Goal: Entertainment & Leisure: Consume media (video, audio)

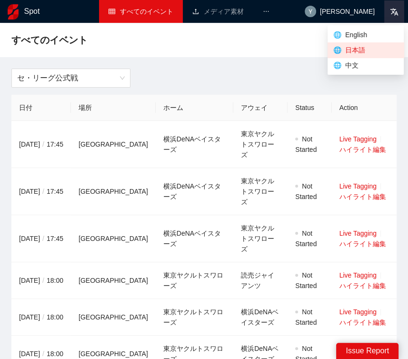
click at [397, 16] on icon at bounding box center [394, 12] width 9 height 9
click at [366, 63] on span "🌐 中文" at bounding box center [366, 65] width 65 height 10
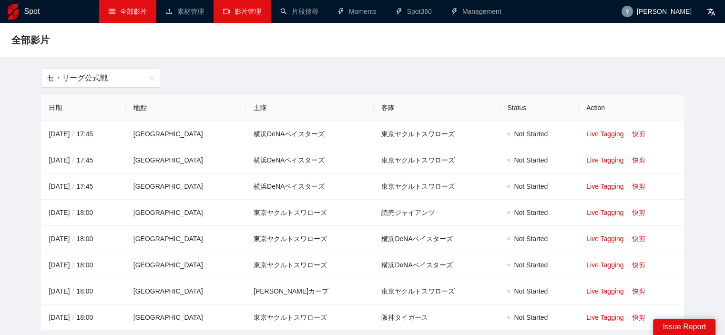
click at [253, 13] on link "影片管理" at bounding box center [242, 12] width 38 height 8
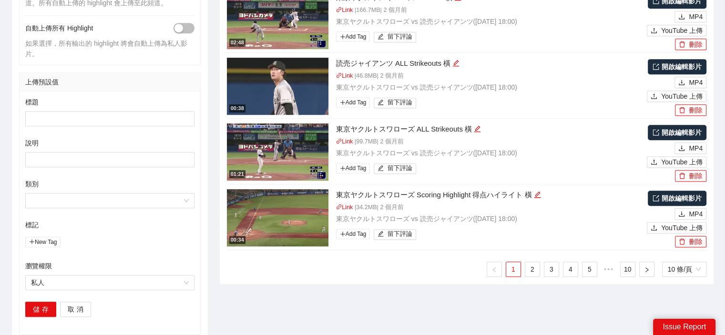
scroll to position [476, 0]
click at [415, 269] on link "2" at bounding box center [532, 269] width 14 height 14
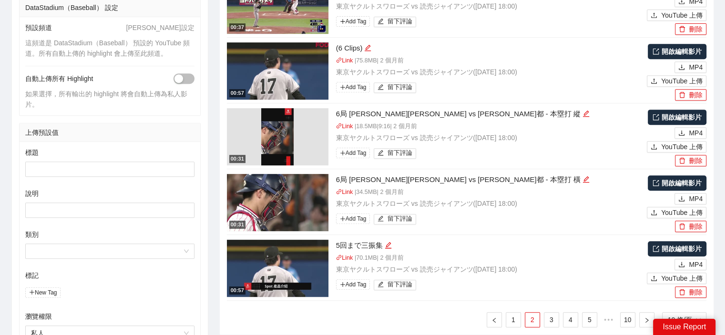
scroll to position [429, 0]
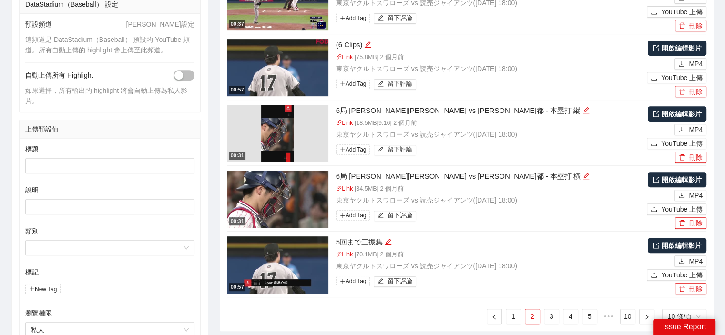
click at [278, 129] on img at bounding box center [277, 133] width 32 height 57
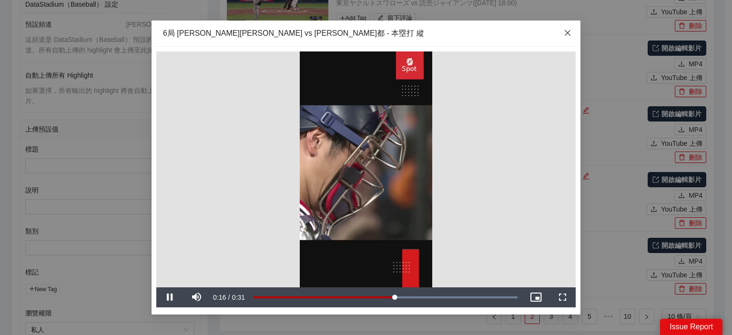
click at [415, 34] on icon "close" at bounding box center [568, 33] width 6 height 6
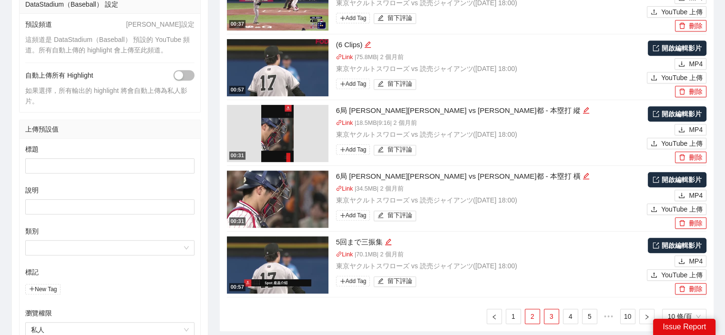
click at [415, 313] on link "3" at bounding box center [551, 316] width 14 height 14
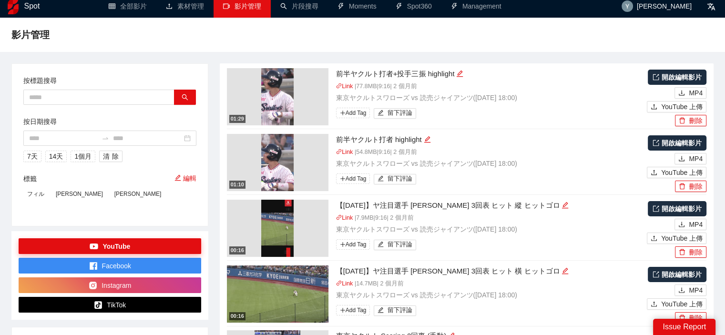
scroll to position [0, 0]
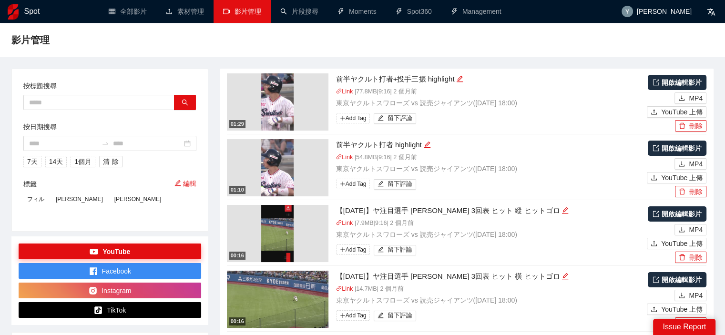
click at [273, 232] on img at bounding box center [277, 233] width 32 height 57
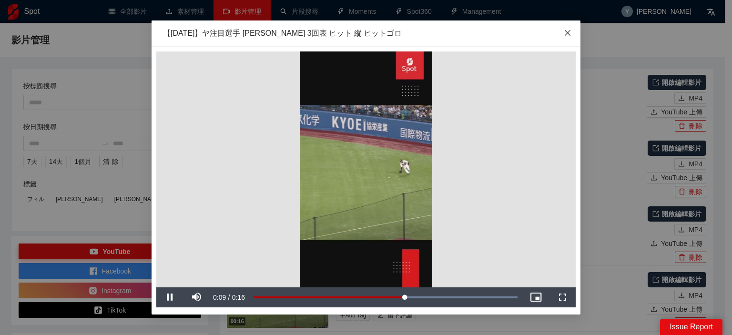
click at [415, 34] on icon "close" at bounding box center [568, 33] width 8 height 8
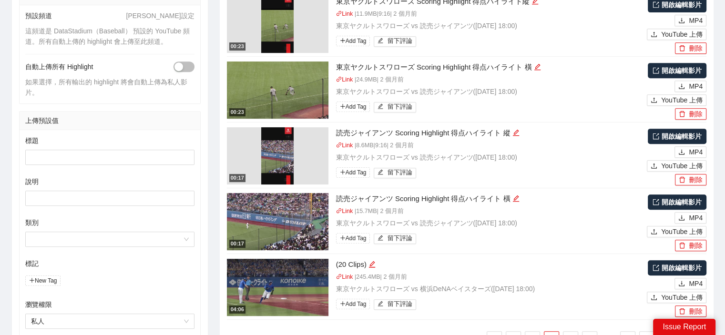
scroll to position [476, 0]
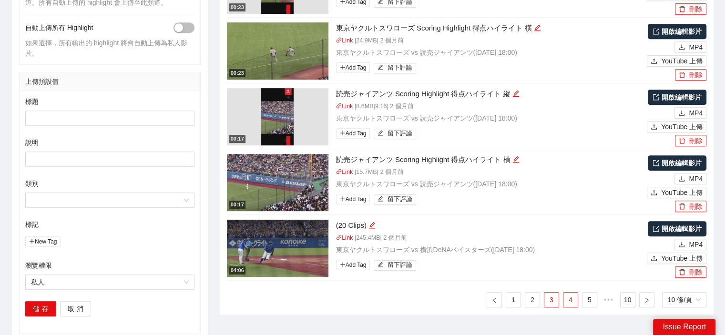
click at [415, 300] on link "4" at bounding box center [570, 300] width 14 height 14
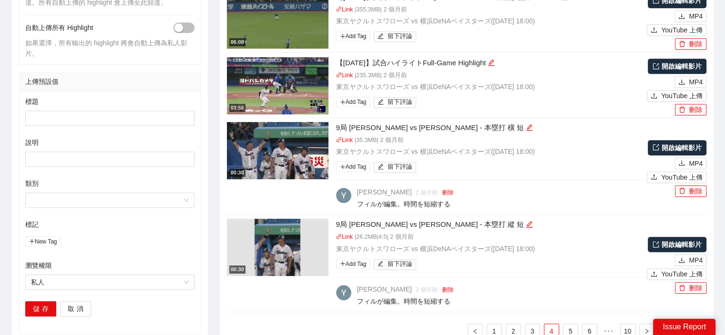
click at [270, 235] on img at bounding box center [277, 247] width 46 height 57
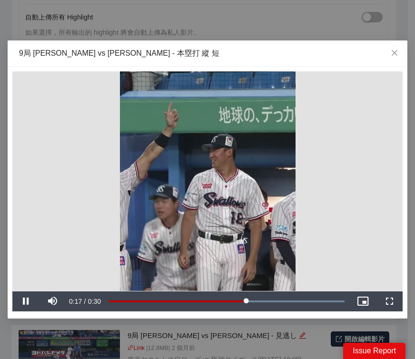
click at [78, 24] on div "**********" at bounding box center [207, 179] width 415 height 359
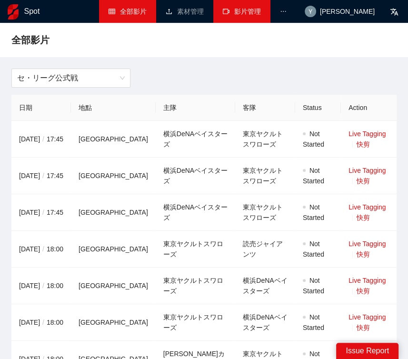
click at [251, 15] on link "影片管理" at bounding box center [242, 12] width 38 height 8
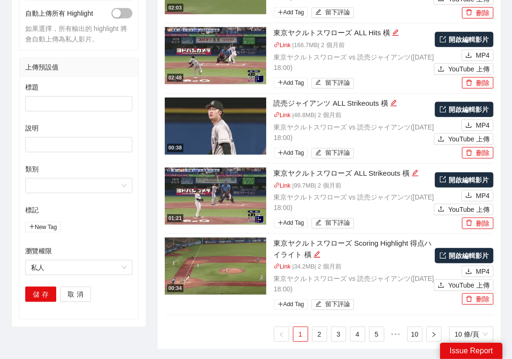
scroll to position [543, 0]
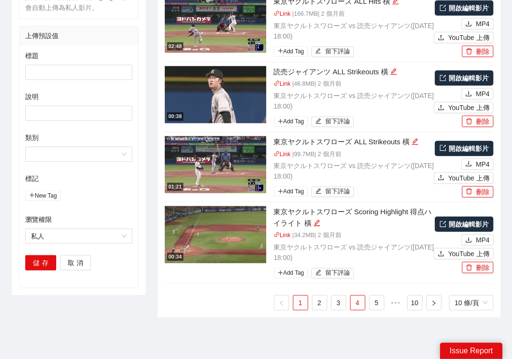
click at [354, 296] on link "4" at bounding box center [358, 303] width 14 height 14
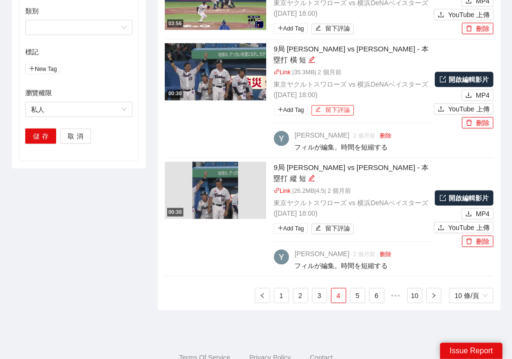
scroll to position [675, 0]
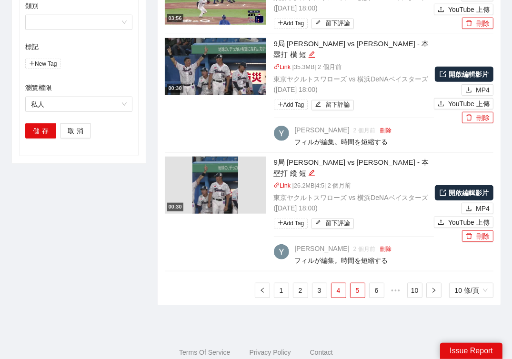
click at [357, 283] on link "5" at bounding box center [358, 290] width 14 height 14
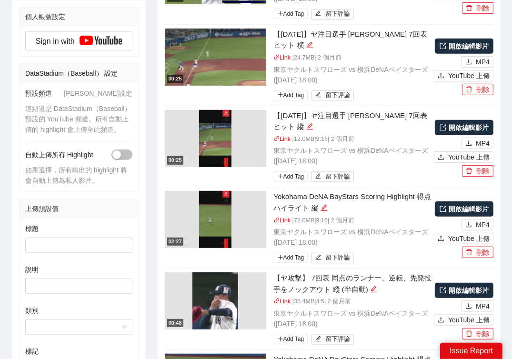
scroll to position [381, 0]
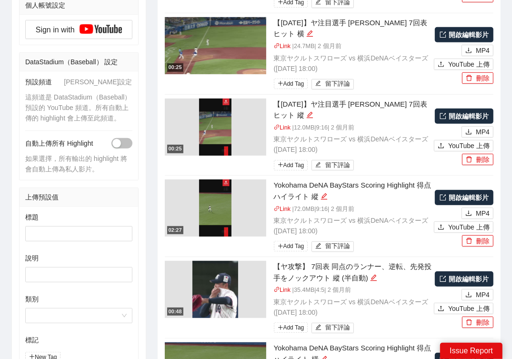
click at [207, 261] on img at bounding box center [215, 289] width 46 height 57
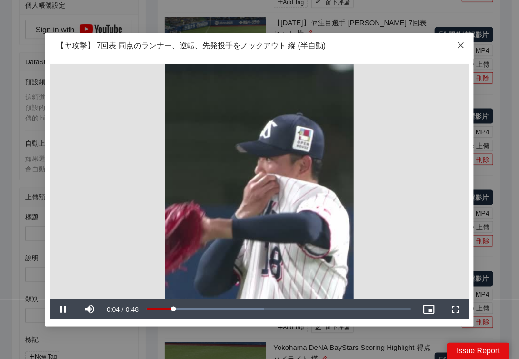
click at [415, 48] on icon "close" at bounding box center [461, 45] width 8 height 8
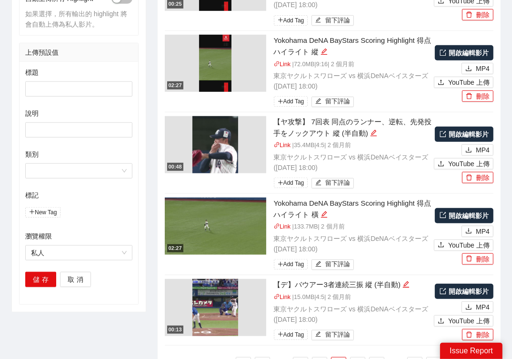
scroll to position [556, 0]
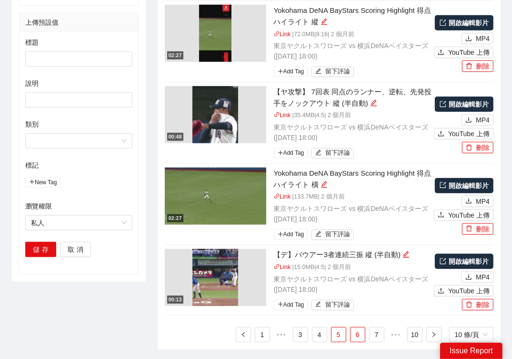
click at [353, 328] on link "6" at bounding box center [358, 335] width 14 height 14
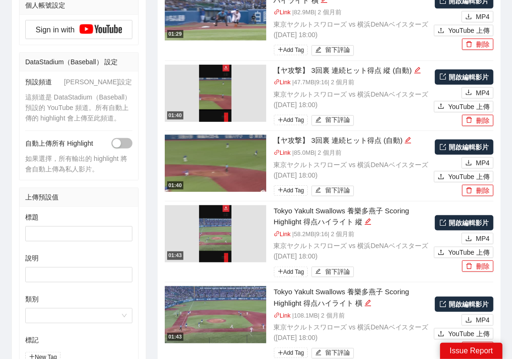
scroll to position [567, 0]
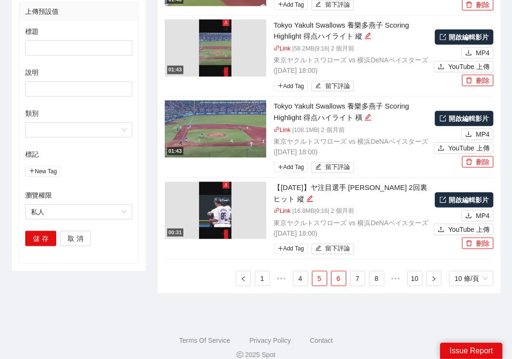
click at [321, 272] on link "5" at bounding box center [320, 279] width 14 height 14
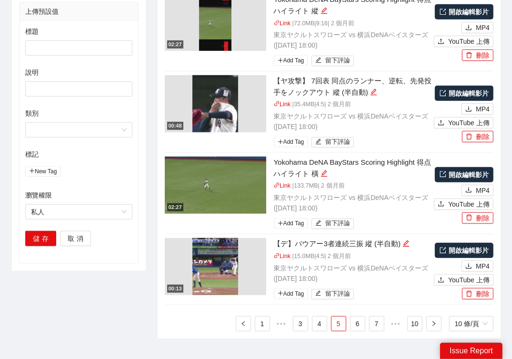
scroll to position [556, 0]
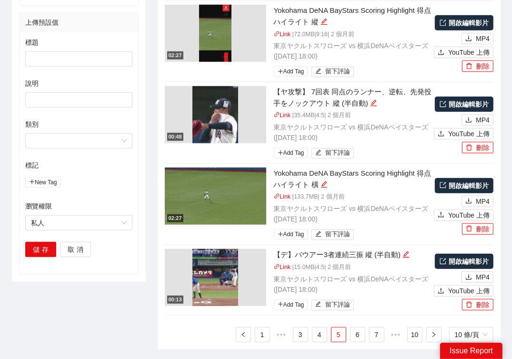
click at [231, 249] on img at bounding box center [215, 277] width 46 height 57
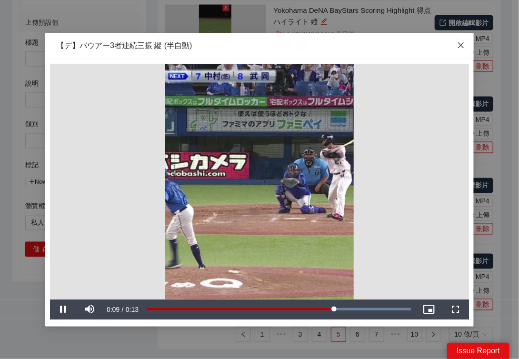
click at [415, 43] on icon "close" at bounding box center [461, 45] width 8 height 8
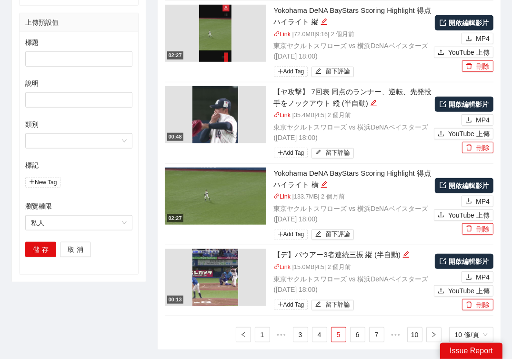
click at [279, 264] on link "Link" at bounding box center [282, 267] width 17 height 7
drag, startPoint x: 275, startPoint y: 187, endPoint x: 364, endPoint y: 190, distance: 88.7
click at [364, 249] on div "【デ】バウアー3者連続三振 縱 (半自動)" at bounding box center [354, 254] width 161 height 11
copy div "【デ】バウアー3者連続三振"
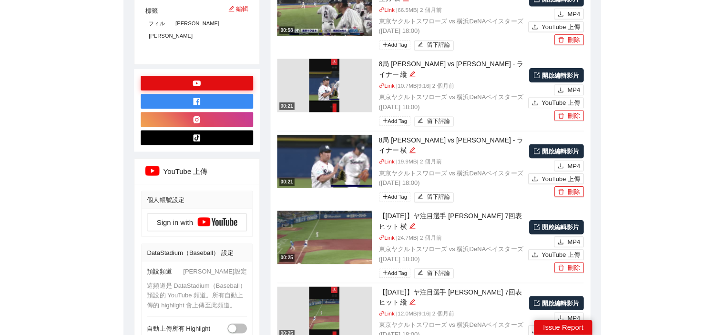
scroll to position [32, 0]
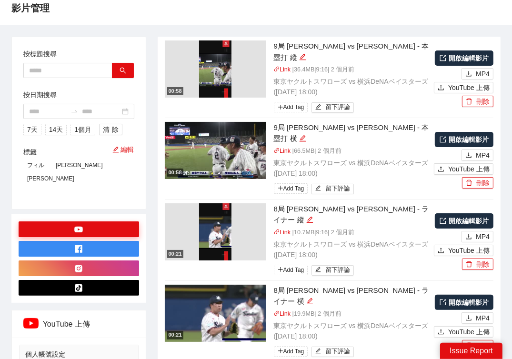
click at [224, 66] on img at bounding box center [215, 68] width 32 height 57
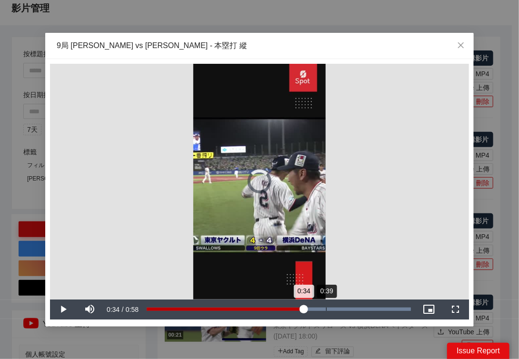
drag, startPoint x: 304, startPoint y: 312, endPoint x: 335, endPoint y: 314, distance: 31.0
click at [334, 313] on div "Loaded : 100.00% 0:39 0:34" at bounding box center [279, 310] width 274 height 20
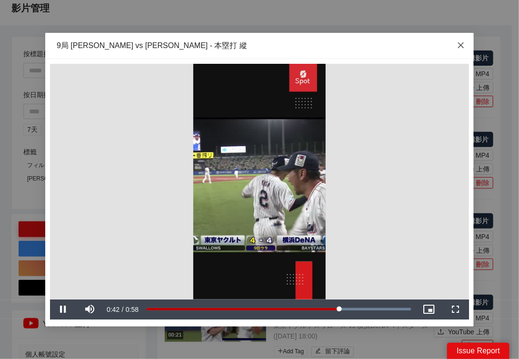
click at [415, 45] on icon "close" at bounding box center [461, 45] width 6 height 6
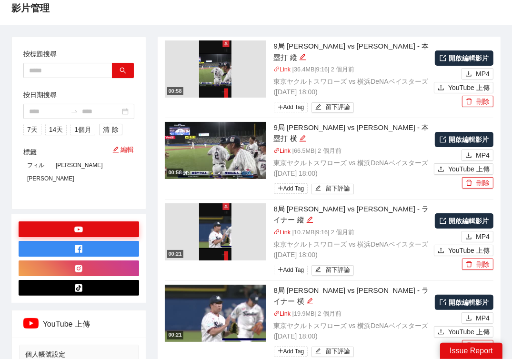
click at [283, 66] on link "Link" at bounding box center [282, 69] width 17 height 7
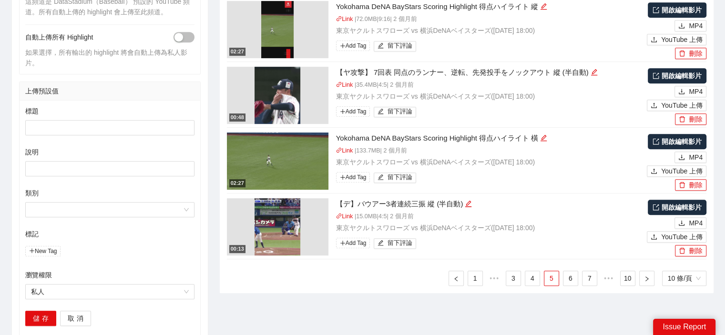
scroll to position [556, 0]
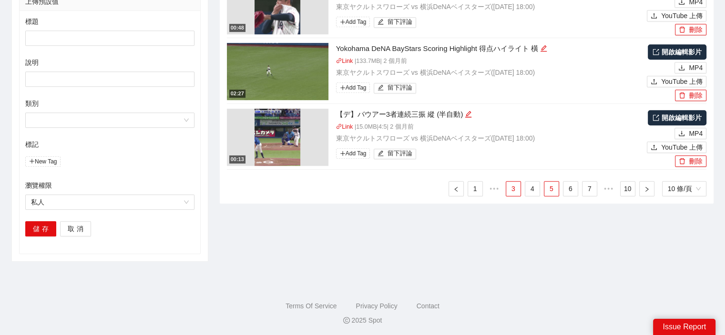
click at [415, 193] on link "4" at bounding box center [532, 189] width 14 height 14
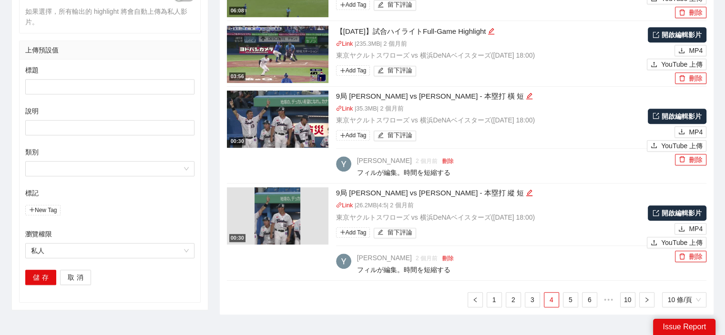
scroll to position [516, 0]
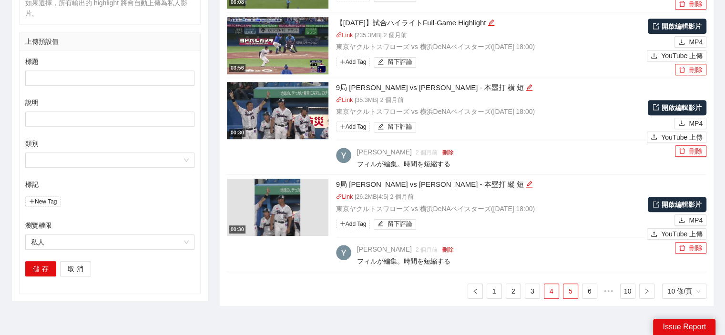
click at [415, 291] on link "5" at bounding box center [570, 291] width 14 height 14
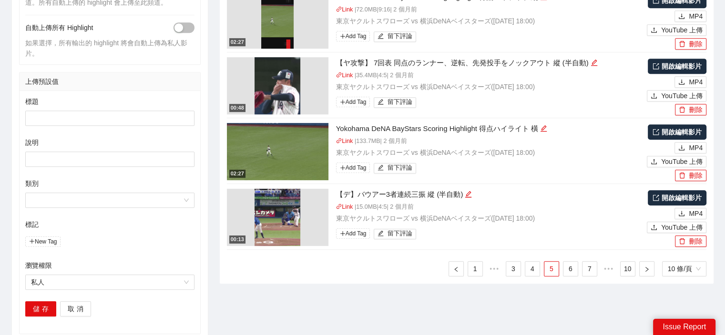
scroll to position [556, 0]
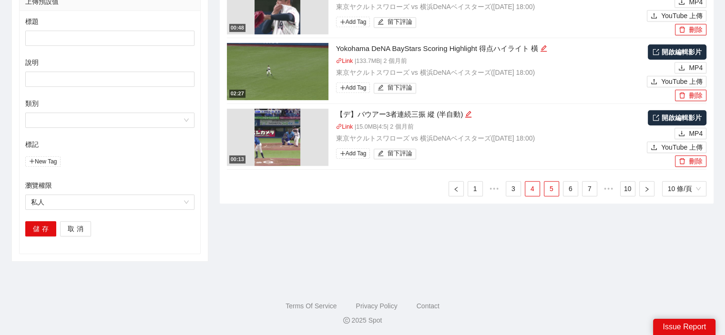
click at [415, 192] on link "4" at bounding box center [532, 189] width 14 height 14
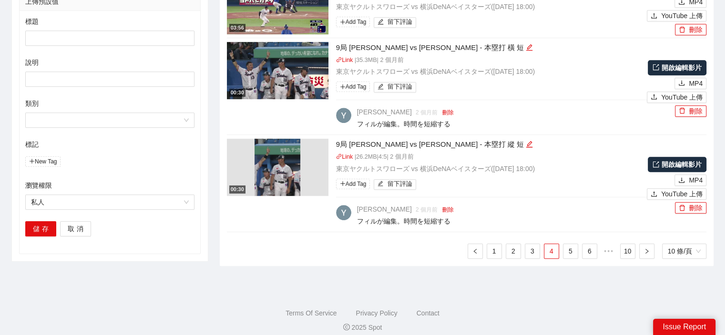
click at [287, 156] on img at bounding box center [277, 167] width 46 height 57
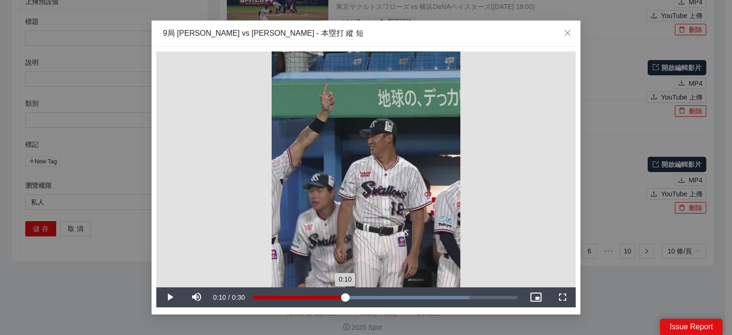
click at [345, 296] on div "Loaded : 81.84% 0:10 0:10" at bounding box center [385, 297] width 264 height 3
click at [394, 293] on div "Loaded : 97.11% 0:16 0:13" at bounding box center [385, 297] width 274 height 20
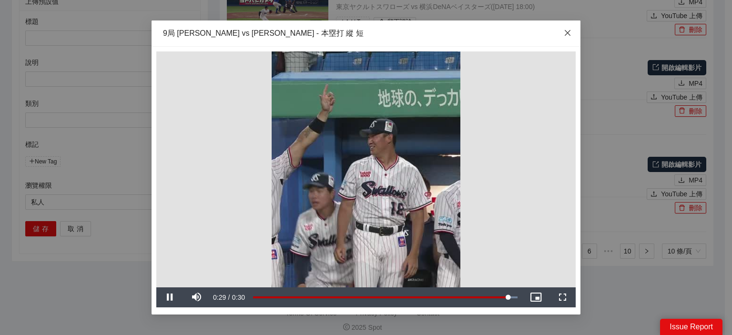
click at [415, 35] on icon "close" at bounding box center [568, 33] width 8 height 8
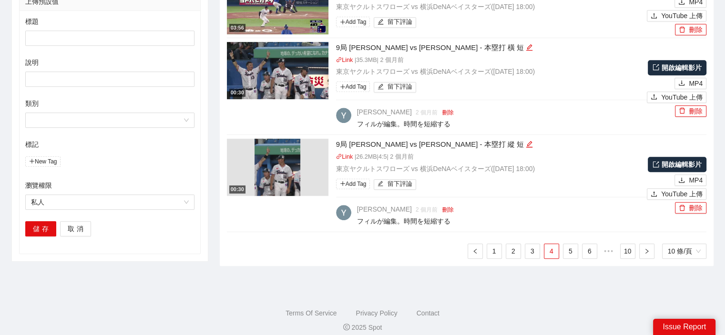
click at [292, 167] on img at bounding box center [277, 167] width 46 height 57
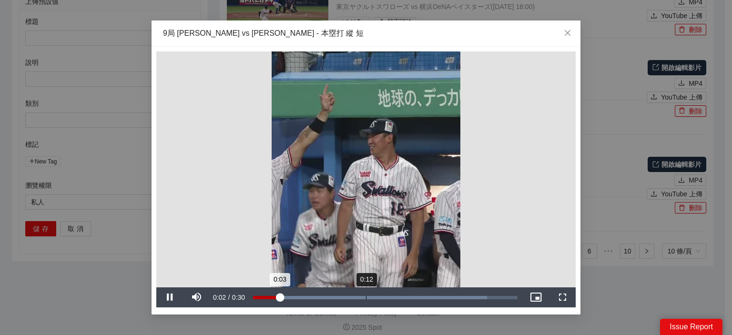
click at [366, 298] on div "Loaded : 88.40% 0:12 0:03" at bounding box center [385, 297] width 264 height 3
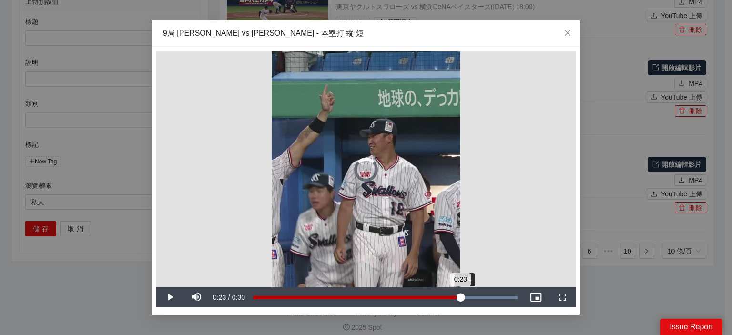
drag, startPoint x: 366, startPoint y: 298, endPoint x: 464, endPoint y: 301, distance: 97.7
click at [415, 299] on div "0:23" at bounding box center [356, 297] width 207 height 3
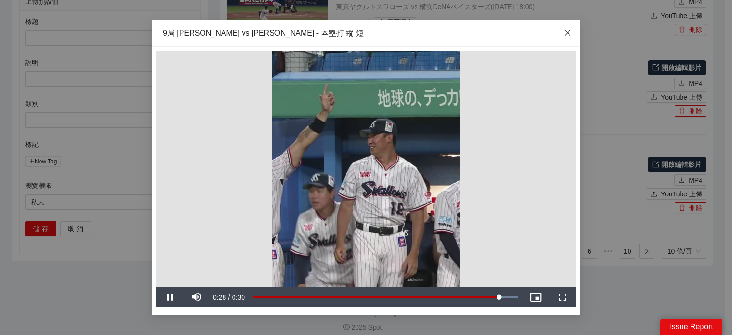
click at [415, 33] on icon "close" at bounding box center [568, 33] width 6 height 6
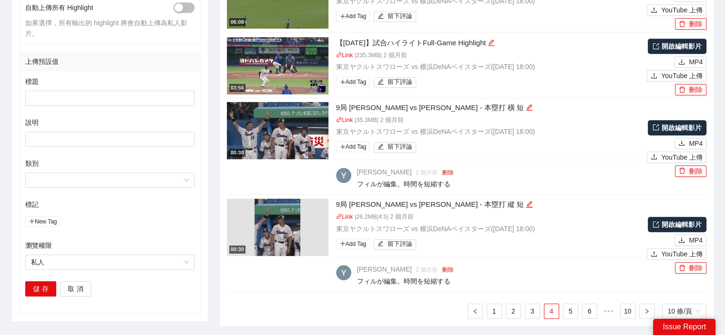
scroll to position [564, 0]
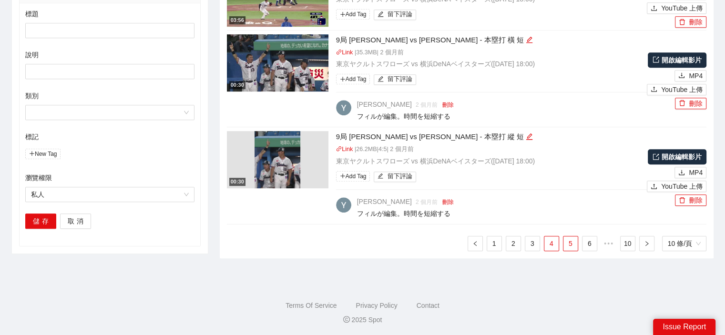
click at [415, 243] on link "5" at bounding box center [570, 243] width 14 height 14
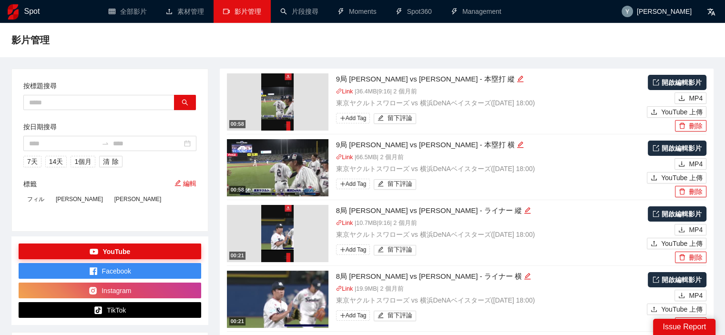
scroll to position [238, 0]
